Goal: Find specific page/section: Find specific page/section

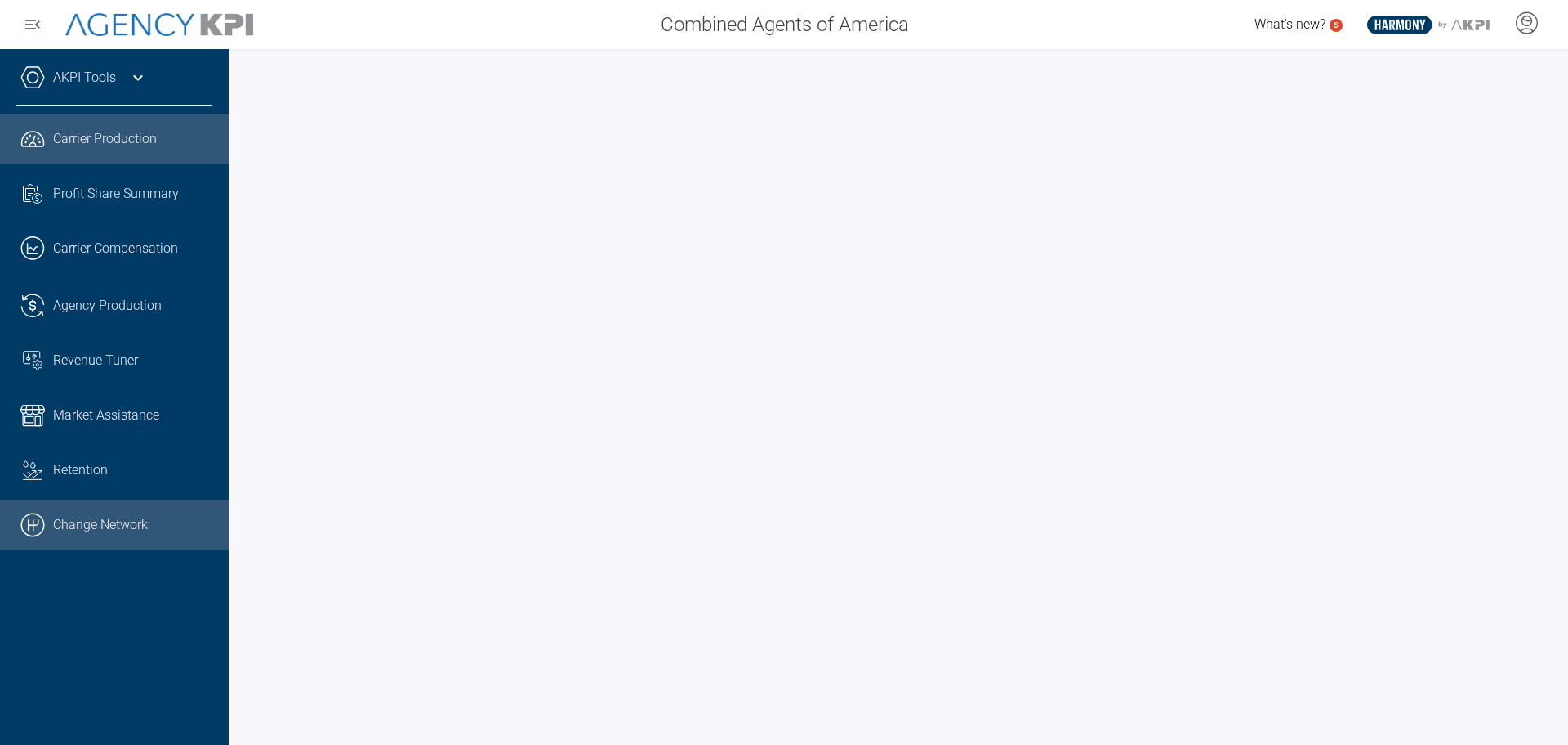
click at [93, 526] on link ".cls-1{fill:none;stroke:#000;stroke-linecap:round;stroke-linejoin:round;stroke-…" at bounding box center [114, 524] width 229 height 49
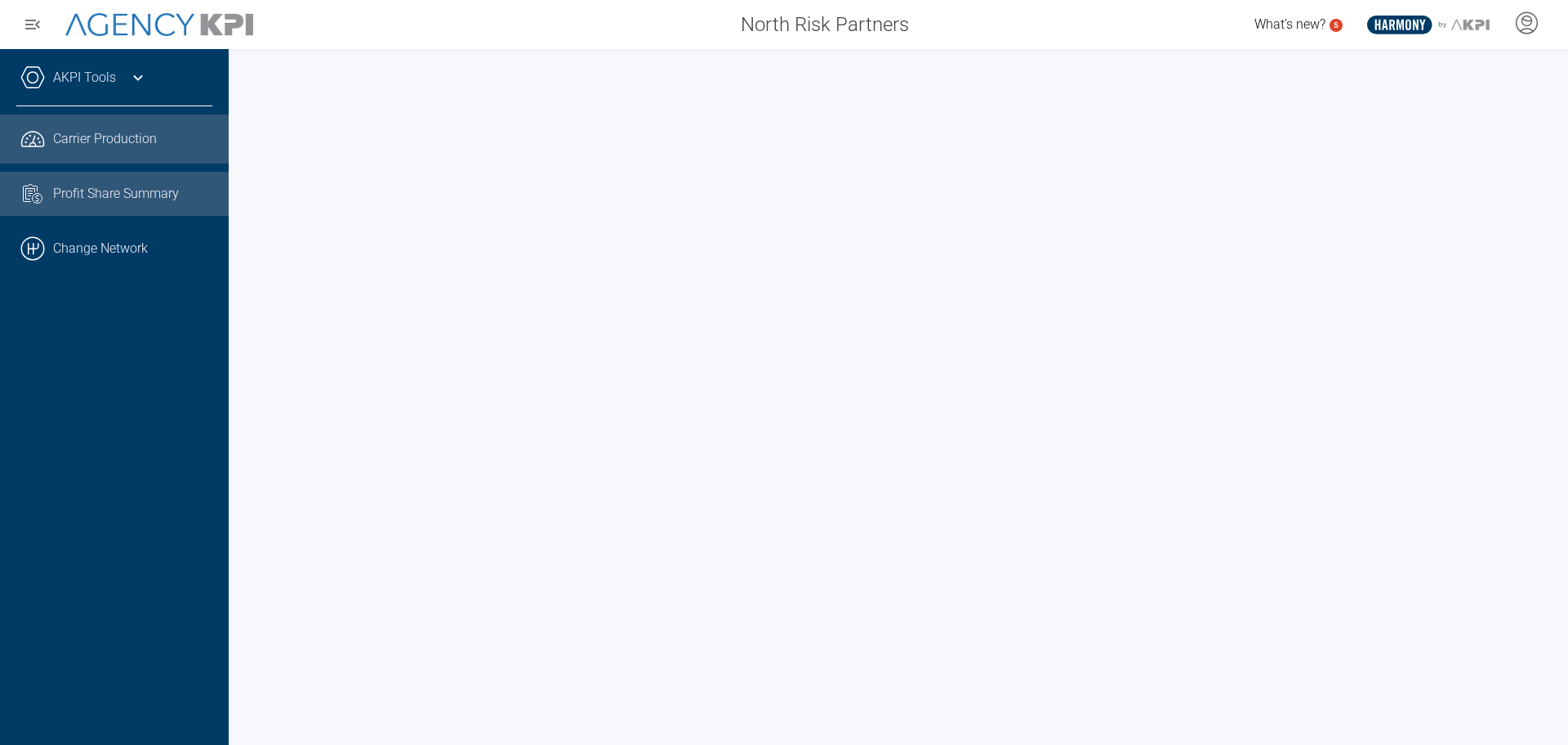
click at [148, 197] on span "Profit Share Summary" at bounding box center [115, 193] width 126 height 20
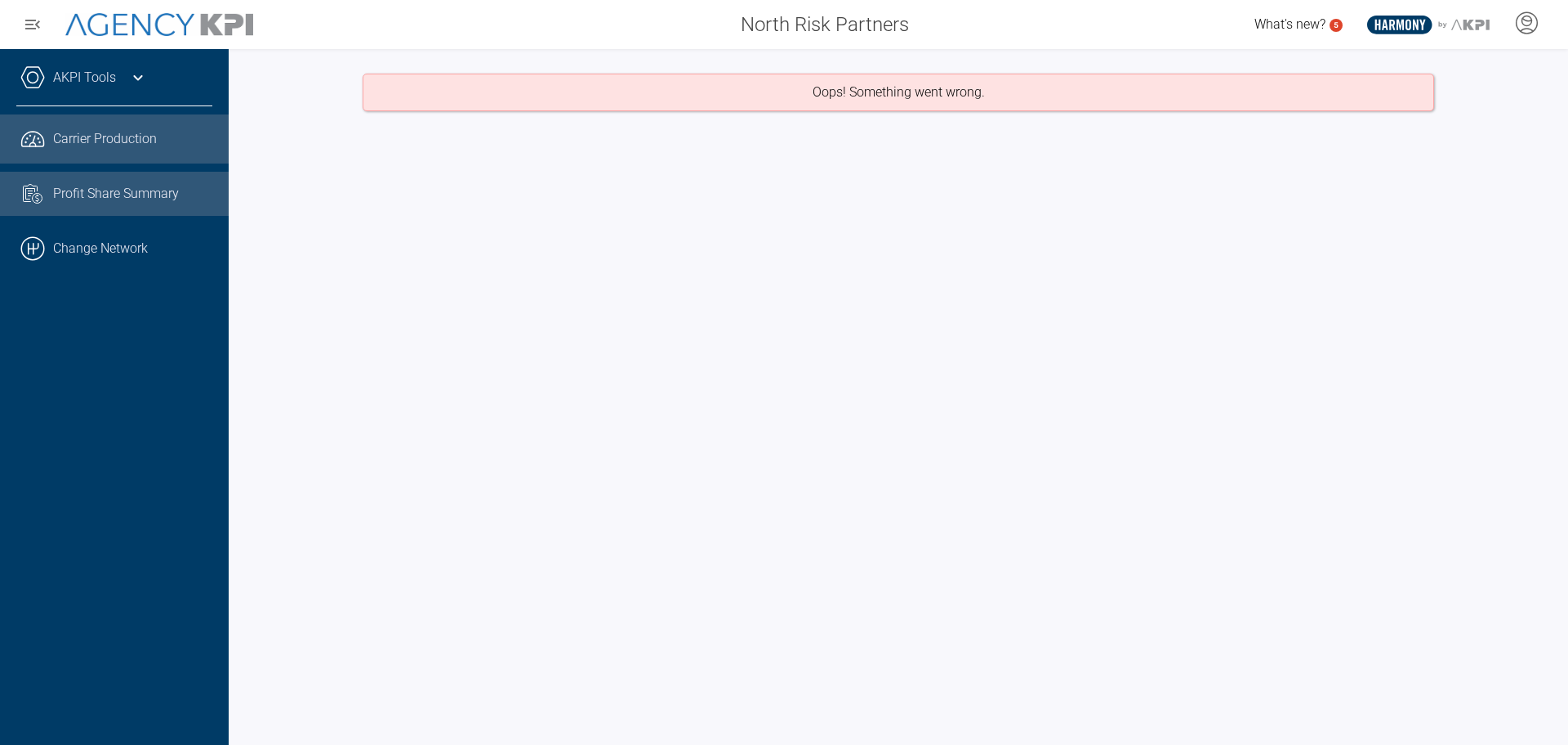
click at [115, 124] on link ".cls-1{fill:none;stroke:#221f20;stroke-linecap:round;stroke-linejoin:round;stro…" at bounding box center [114, 139] width 229 height 49
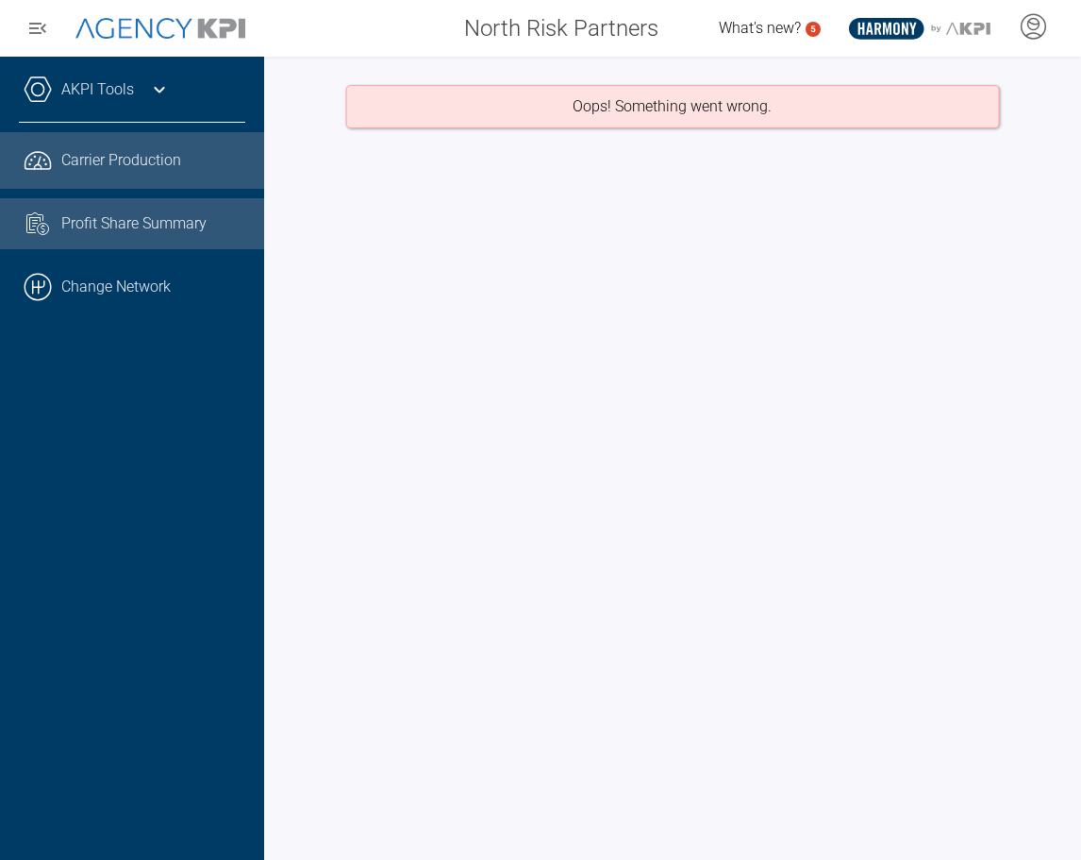
click at [136, 226] on span "Profit Share Summary" at bounding box center [133, 223] width 145 height 23
click at [129, 150] on span "Carrier Production" at bounding box center [121, 160] width 120 height 23
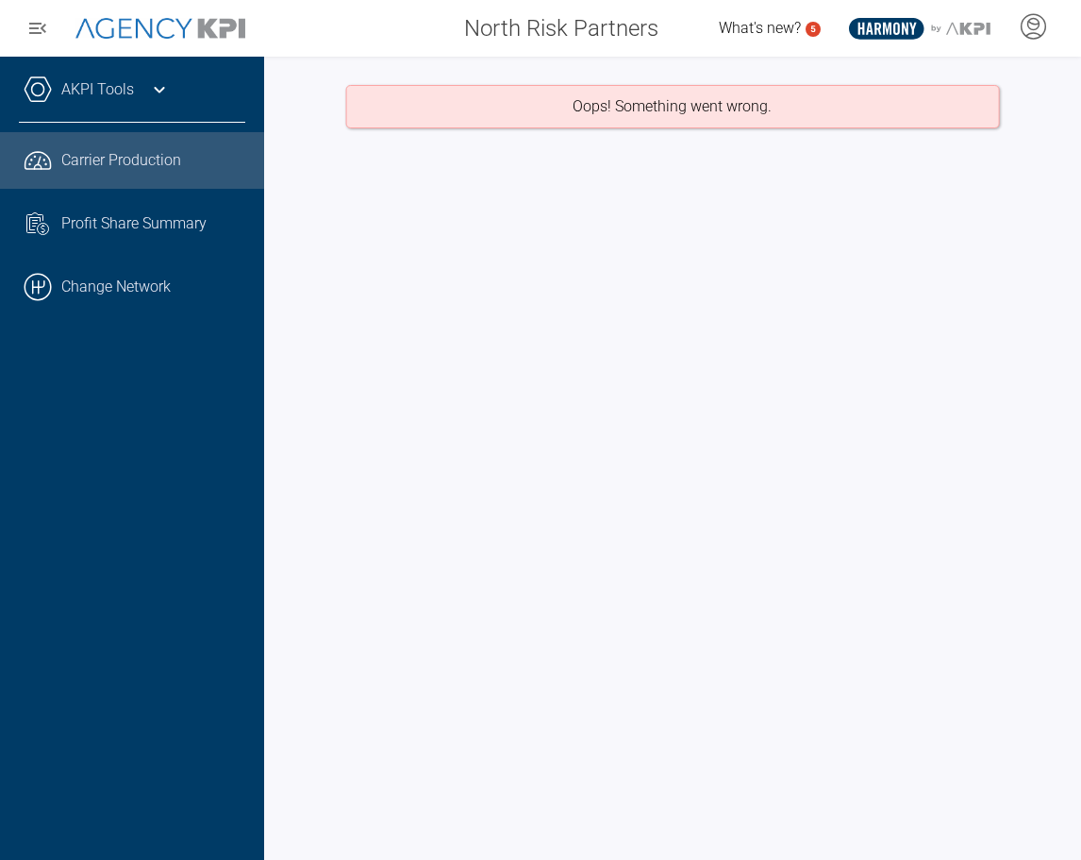
click at [689, 316] on div "Oops! Something went wrong." at bounding box center [672, 458] width 817 height 803
